Goal: Task Accomplishment & Management: Use online tool/utility

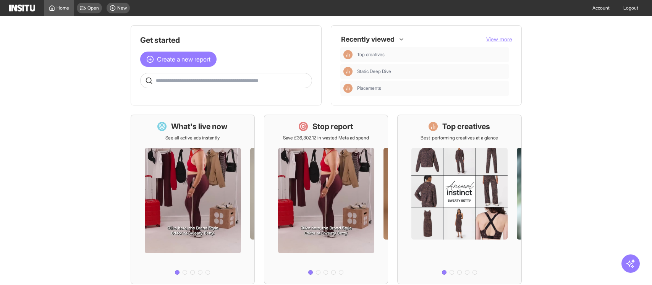
click at [464, 134] on div "Top creatives Best-performing creatives at a glance" at bounding box center [460, 131] width 78 height 20
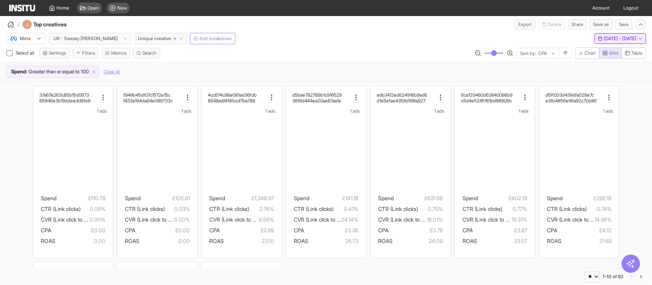
click at [604, 39] on span "[DATE] - [DATE]" at bounding box center [620, 39] width 32 height 6
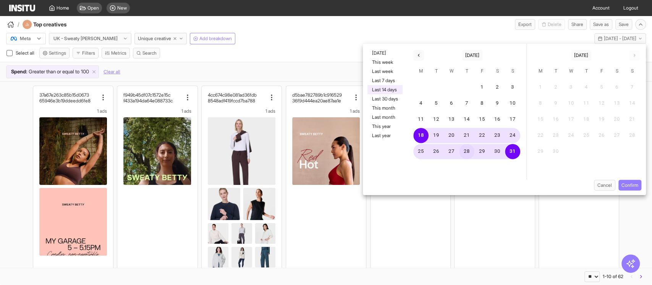
click at [470, 151] on button "28" at bounding box center [466, 151] width 15 height 15
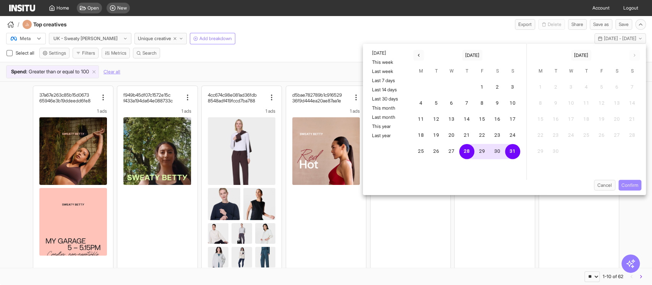
click at [636, 184] on button "Confirm" at bounding box center [630, 185] width 23 height 11
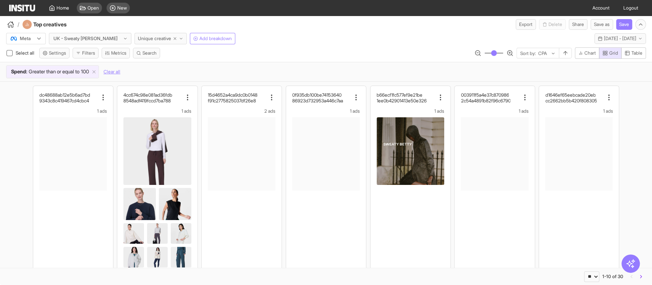
click at [161, 41] on button "Unique creative" at bounding box center [161, 38] width 52 height 11
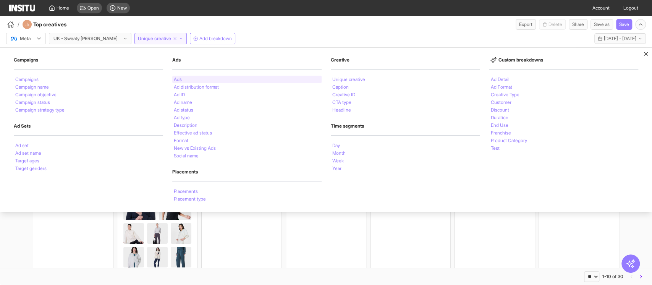
click at [182, 78] on div "Ads" at bounding box center [246, 80] width 149 height 8
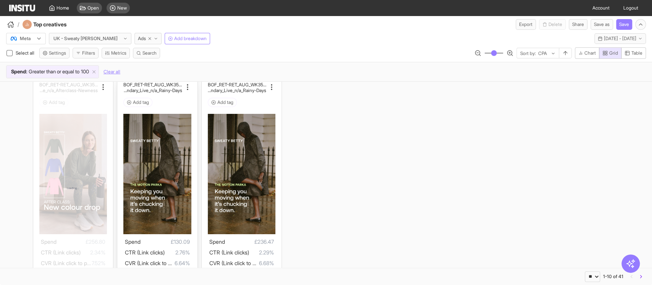
scroll to position [240, 0]
click at [161, 101] on div "Add tag" at bounding box center [157, 102] width 68 height 9
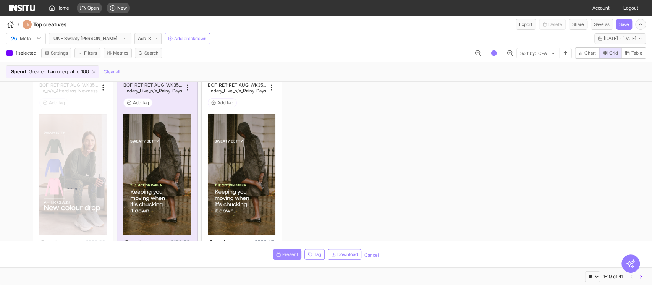
click at [287, 254] on span "Present" at bounding box center [290, 254] width 16 height 6
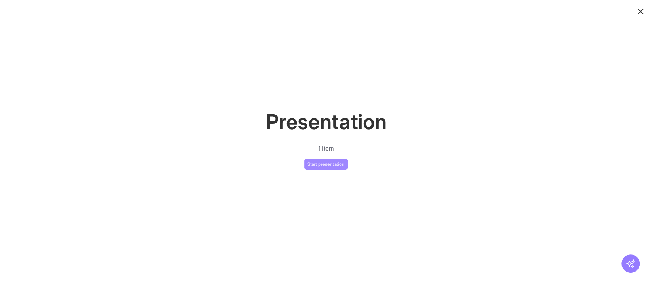
click at [339, 162] on button "Start presentation" at bounding box center [326, 164] width 43 height 11
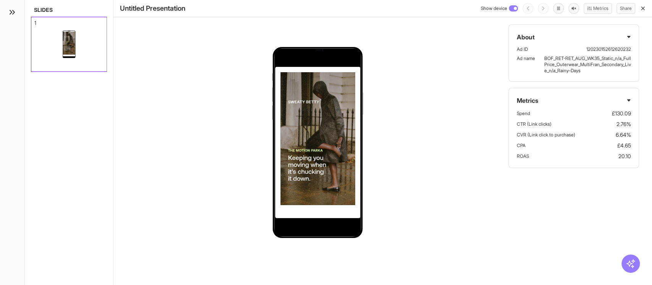
click at [629, 101] on icon at bounding box center [629, 100] width 3 height 2
click at [419, 204] on div "About Ad ID 120230152612620232 Ad name BOF_RET-RET_AUG_WK35_Static_n/a_FullPric…" at bounding box center [383, 142] width 539 height 285
